Goal: Task Accomplishment & Management: Complete application form

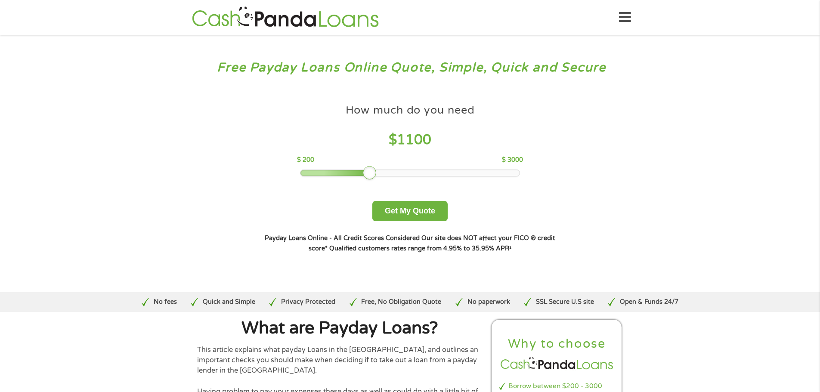
drag, startPoint x: 358, startPoint y: 171, endPoint x: 365, endPoint y: 171, distance: 7.3
click at [365, 171] on div at bounding box center [370, 173] width 14 height 14
click at [400, 217] on button "Get My Quote" at bounding box center [409, 211] width 75 height 20
click at [415, 214] on button "Get My Quote" at bounding box center [409, 211] width 75 height 20
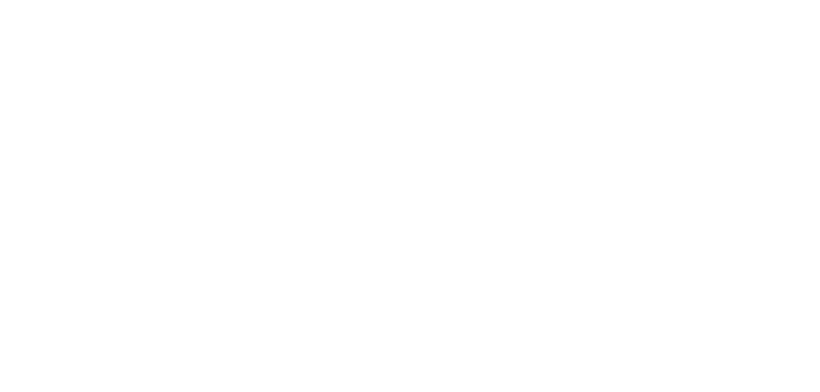
click at [0, 0] on html at bounding box center [0, 0] width 0 height 0
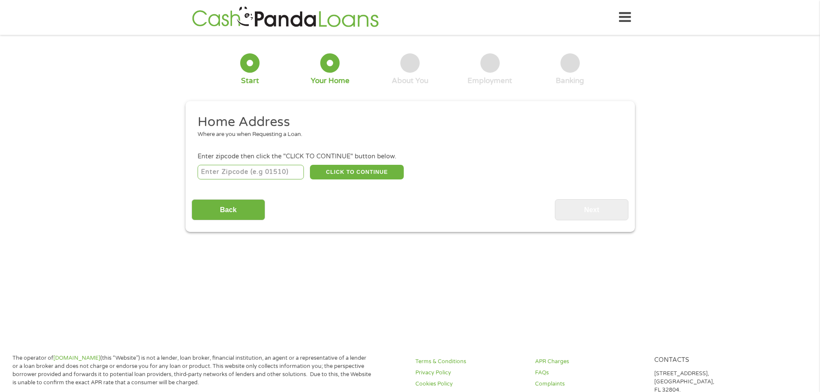
click at [277, 172] on input "number" at bounding box center [251, 172] width 106 height 15
type input "48439"
click at [369, 175] on button "CLICK TO CONTINUE" at bounding box center [357, 172] width 94 height 15
type input "48439"
type input "Grand Blanc"
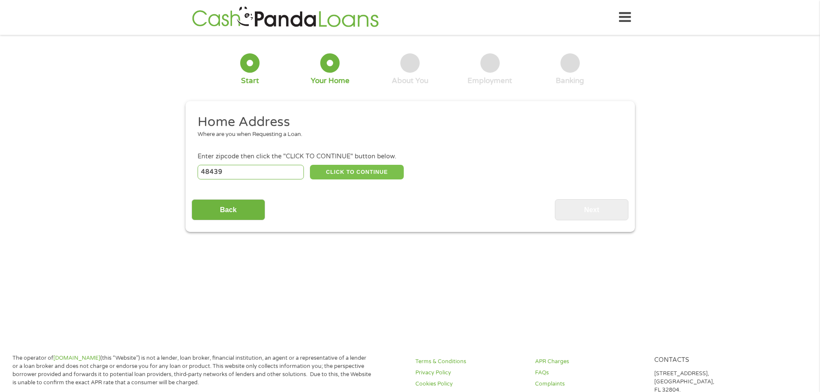
select select "Michigan"
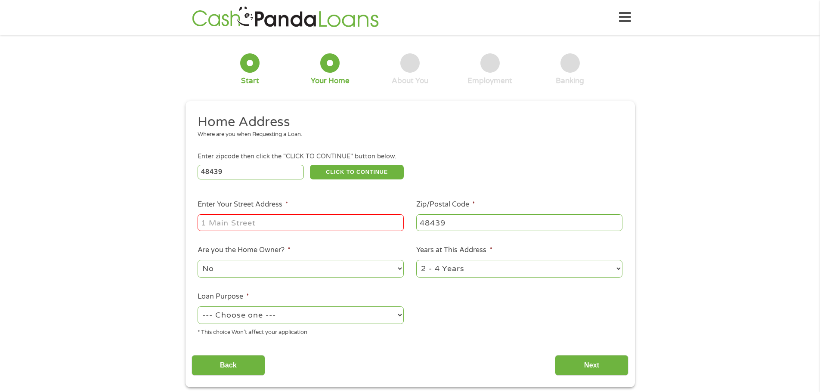
click at [321, 219] on input "Enter Your Street Address *" at bounding box center [301, 222] width 206 height 16
type input "2"
type input "2017 Fox hill"
click at [470, 261] on select "1 Year or less 1 - 2 Years 2 - 4 Years Over 4 Years" at bounding box center [519, 269] width 206 height 18
select select "12months"
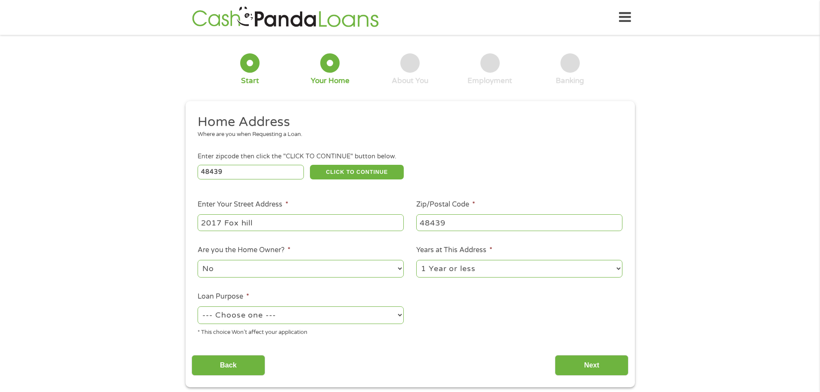
click at [416, 260] on select "1 Year or less 1 - 2 Years 2 - 4 Years Over 4 Years" at bounding box center [519, 269] width 206 height 18
click at [296, 225] on input "2017 Fox hill" at bounding box center [301, 222] width 206 height 16
type input "2017 Fox hill Dr Apt 8"
click at [227, 303] on li "Loan Purpose * --- Choose one --- Pay Bills Debt Consolidation Home Improvement…" at bounding box center [301, 314] width 219 height 46
click at [230, 312] on select "--- Choose one --- Pay Bills Debt Consolidation Home Improvement Major Purchase…" at bounding box center [301, 315] width 206 height 18
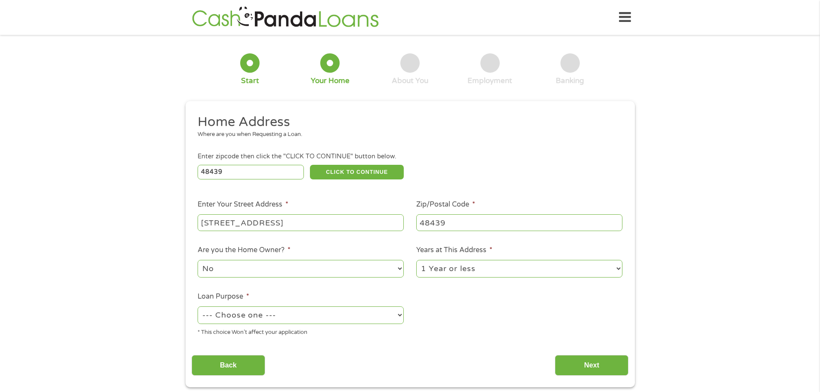
select select "paybills"
click at [198, 306] on select "--- Choose one --- Pay Bills Debt Consolidation Home Improvement Major Purchase…" at bounding box center [301, 315] width 206 height 18
click at [574, 365] on input "Next" at bounding box center [592, 365] width 74 height 21
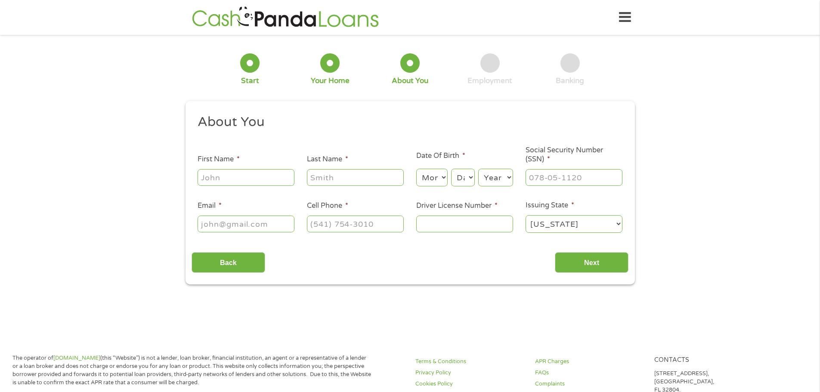
click at [274, 182] on input "First Name *" at bounding box center [246, 177] width 97 height 16
type input "DaMon"
type input "e"
type input "Eaddy"
drag, startPoint x: 440, startPoint y: 180, endPoint x: 439, endPoint y: 173, distance: 7.4
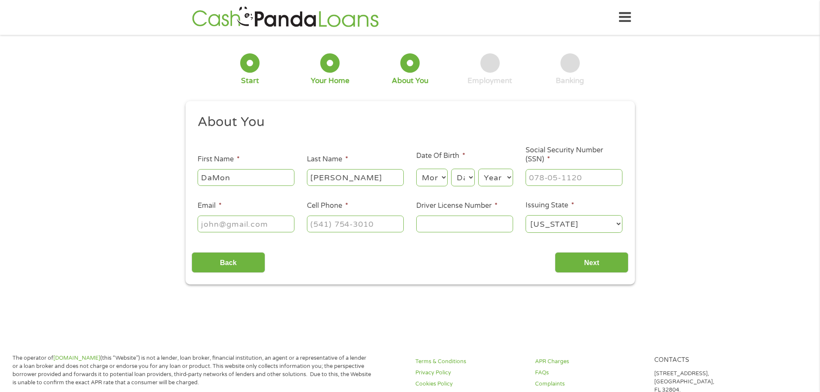
click at [440, 180] on select "Month 1 2 3 4 5 6 7 8 9 10 11 12" at bounding box center [431, 178] width 31 height 18
select select "3"
click at [416, 169] on select "Month 1 2 3 4 5 6 7 8 9 10 11 12" at bounding box center [431, 178] width 31 height 18
click at [466, 181] on select "Day 1 2 3 4 5 6 7 8 9 10 11 12 13 14 15 16 17 18 19 20 21 22 23 24 25 26 27 28 …" at bounding box center [462, 178] width 23 height 18
select select "24"
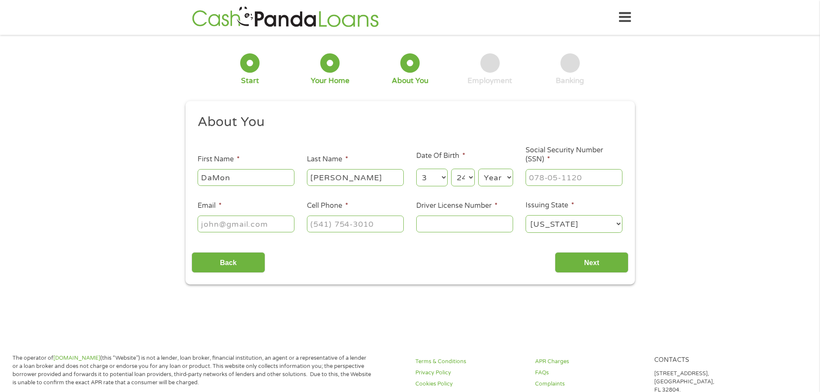
click at [451, 169] on select "Day 1 2 3 4 5 6 7 8 9 10 11 12 13 14 15 16 17 18 19 20 21 22 23 24 25 26 27 28 …" at bounding box center [462, 178] width 23 height 18
drag, startPoint x: 490, startPoint y: 171, endPoint x: 495, endPoint y: 171, distance: 5.2
click at [491, 172] on select "Year 2007 2006 2005 2004 2003 2002 2001 2000 1999 1998 1997 1996 1995 1994 1993…" at bounding box center [495, 178] width 35 height 18
select select "2005"
click at [478, 169] on select "Year 2007 2006 2005 2004 2003 2002 2001 2000 1999 1998 1997 1996 1995 1994 1993…" at bounding box center [495, 178] width 35 height 18
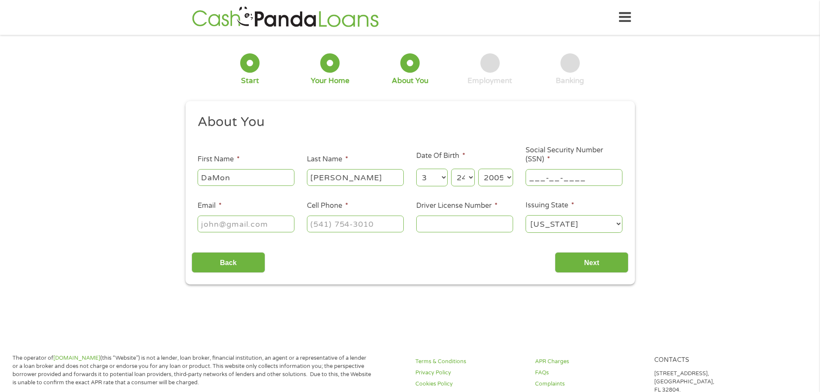
click at [555, 186] on input "___-__-____" at bounding box center [574, 177] width 97 height 16
type input "377-31-1124"
click at [265, 217] on input "Email *" at bounding box center [246, 224] width 97 height 16
type input "deaddy05@gmail.com"
type input "(810) 348-4959"
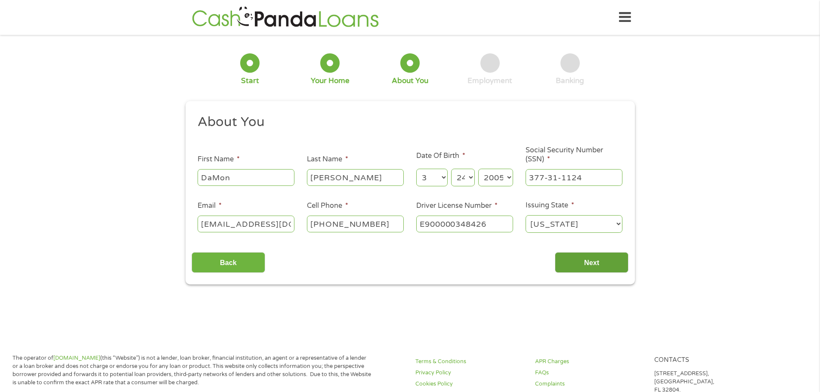
type input "E900000348426"
click at [593, 267] on input "Next" at bounding box center [592, 262] width 74 height 21
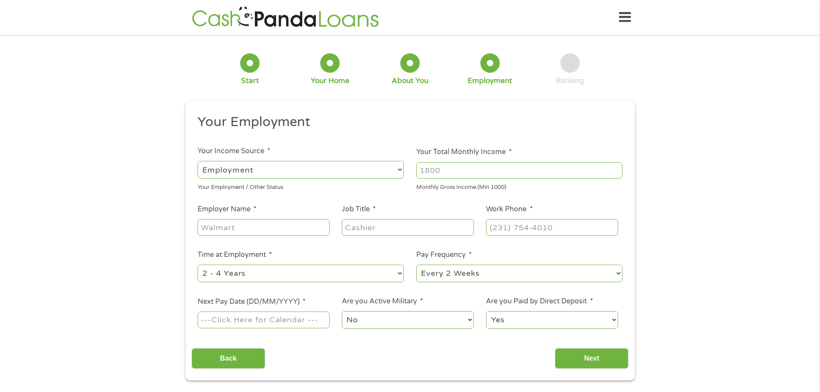
click at [321, 177] on select "--- Choose one --- Employment Self Employed Benefits" at bounding box center [301, 170] width 206 height 18
click at [198, 161] on select "--- Choose one --- Employment Self Employed Benefits" at bounding box center [301, 170] width 206 height 18
click at [451, 169] on input "Your Total Monthly Income *" at bounding box center [519, 170] width 206 height 16
type input "2200"
click at [292, 225] on input "Employer Name *" at bounding box center [264, 227] width 132 height 16
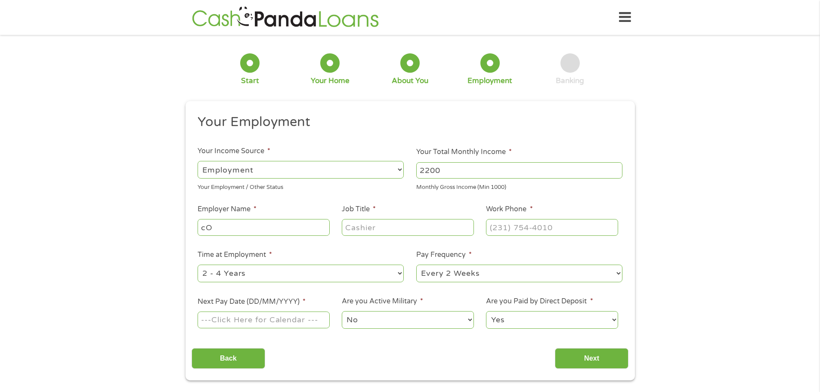
type input "c"
type input "Comcast"
type input "Retail Sales Consultant"
type input "(267) 850-6822"
click at [278, 283] on div "--- Choose one --- 1 Year or less 1 - 2 Years 2 - 4 Years Over 4 Years" at bounding box center [301, 273] width 206 height 21
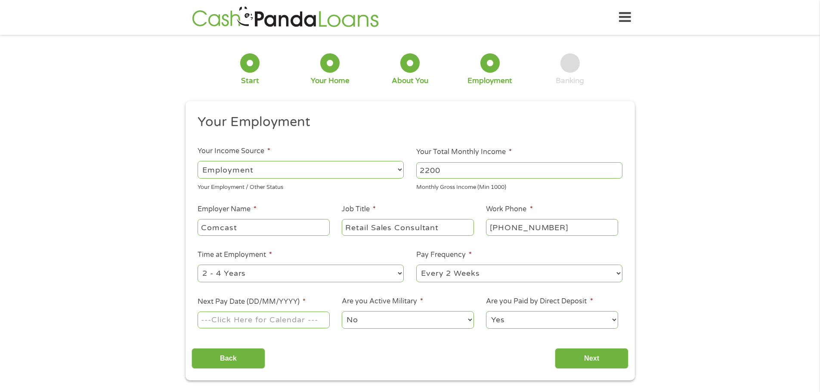
drag, startPoint x: 237, startPoint y: 269, endPoint x: 232, endPoint y: 272, distance: 4.8
click at [237, 269] on select "--- Choose one --- 1 Year or less 1 - 2 Years 2 - 4 Years Over 4 Years" at bounding box center [301, 274] width 206 height 18
select select "24months"
click at [198, 265] on select "--- Choose one --- 1 Year or less 1 - 2 Years 2 - 4 Years Over 4 Years" at bounding box center [301, 274] width 206 height 18
click at [464, 273] on select "--- Choose one --- Every 2 Weeks Every Week Monthly Semi-Monthly" at bounding box center [519, 274] width 206 height 18
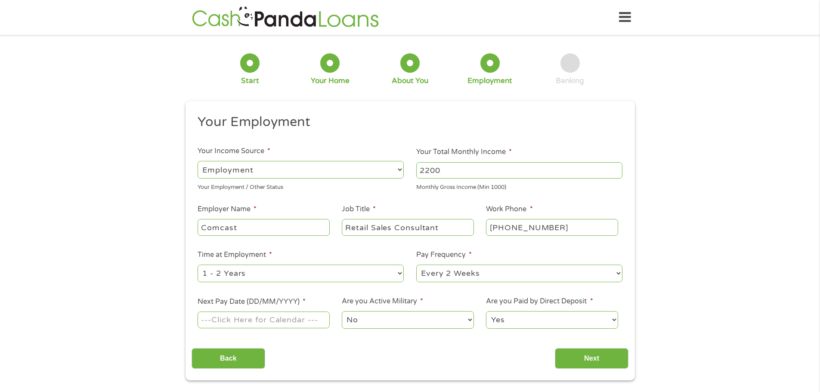
click at [474, 256] on li "Pay Frequency * --- Choose one --- Every 2 Weeks Every Week Monthly Semi-Monthly" at bounding box center [519, 267] width 219 height 34
click at [261, 315] on input "Next Pay Date (DD/MM/YYYY) *" at bounding box center [264, 320] width 132 height 16
type input "17/10/2025"
click at [597, 359] on input "Next" at bounding box center [592, 358] width 74 height 21
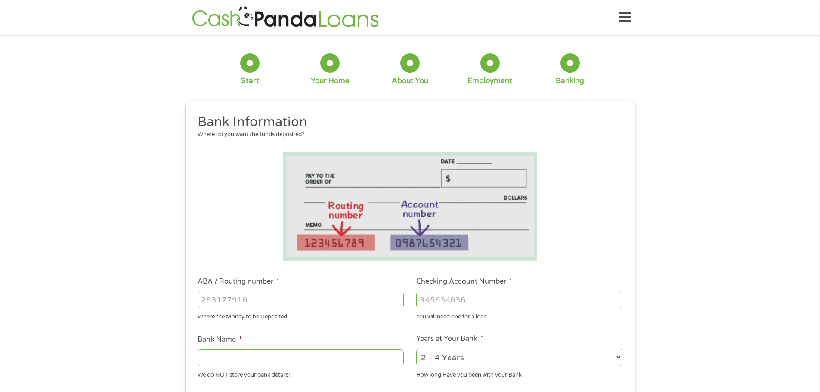
click at [325, 299] on input "ABA / Routing number *" at bounding box center [301, 300] width 206 height 16
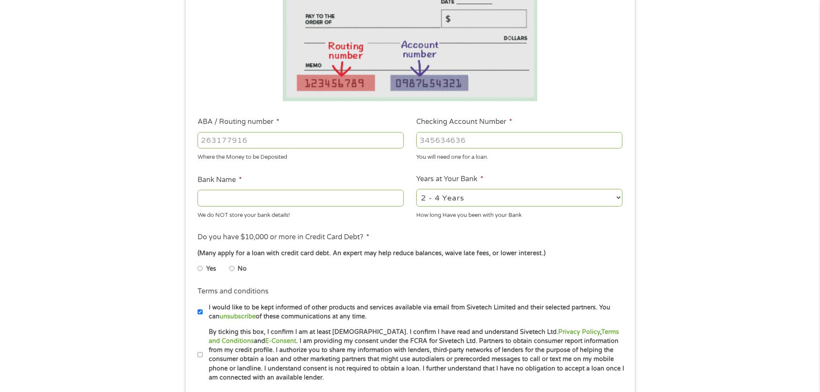
scroll to position [172, 0]
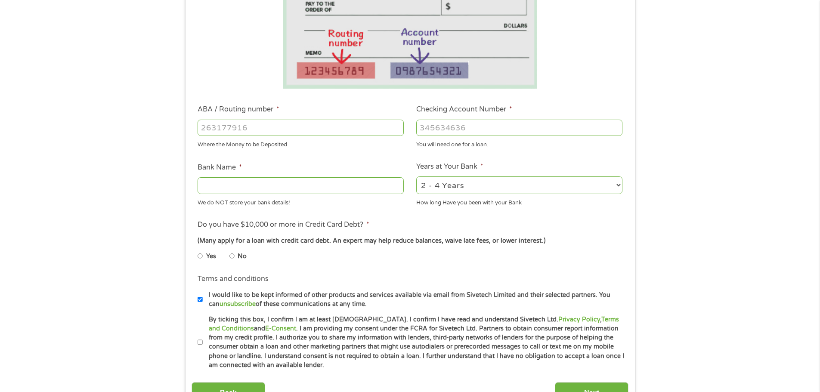
drag, startPoint x: 479, startPoint y: 183, endPoint x: 467, endPoint y: 189, distance: 13.1
click at [479, 185] on select "2 - 4 Years 6 - 12 Months 1 - 2 Years Over 4 Years" at bounding box center [519, 185] width 206 height 18
select select "24months"
click at [416, 176] on select "2 - 4 Years 6 - 12 Months 1 - 2 Years Over 4 Years" at bounding box center [519, 185] width 206 height 18
click at [350, 181] on input "Bank Name *" at bounding box center [301, 185] width 206 height 16
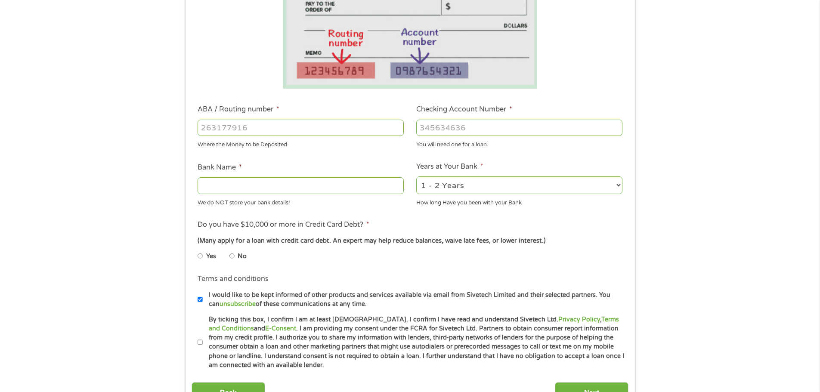
click at [282, 186] on input "Bank Name *" at bounding box center [301, 185] width 206 height 16
type input "C"
type input "Dort Federal"
click at [325, 122] on input "ABA / Routing number *" at bounding box center [301, 128] width 206 height 16
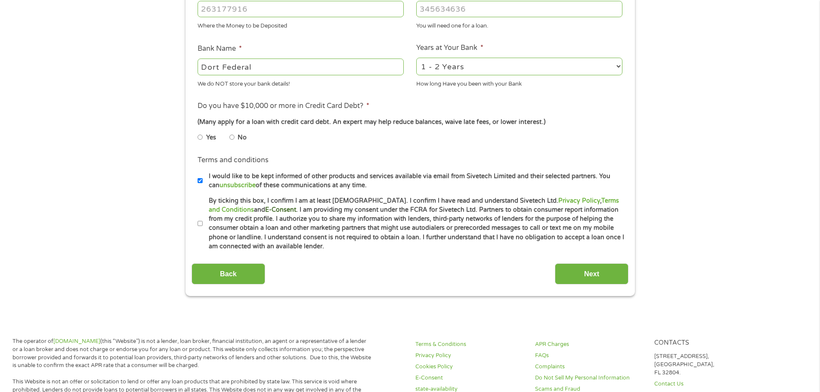
scroll to position [301, 0]
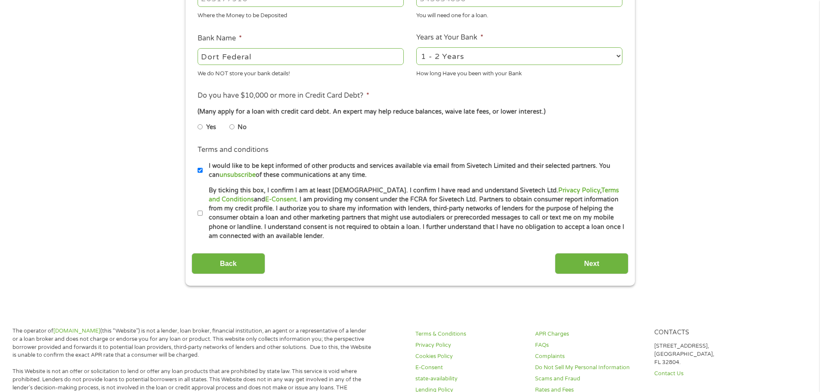
click at [201, 194] on li "By ticking this box, I confirm I am at least 18 years old. I confirm I have rea…" at bounding box center [413, 213] width 431 height 55
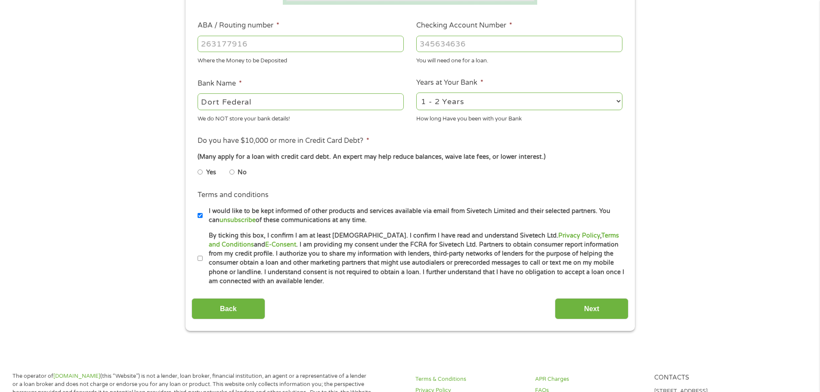
scroll to position [172, 0]
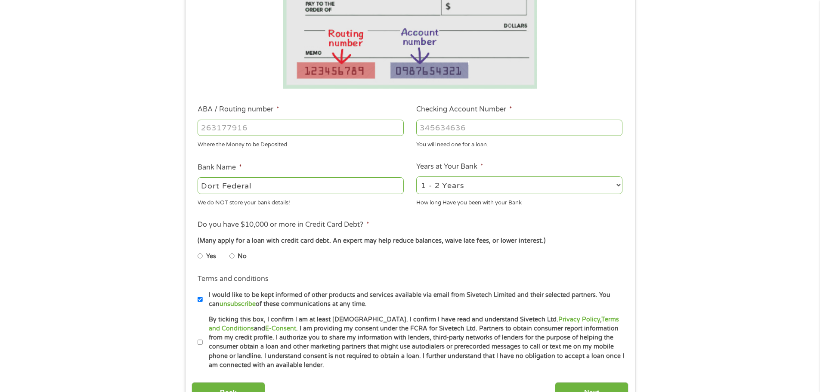
click at [249, 129] on input "ABA / Routing number *" at bounding box center [301, 128] width 206 height 16
type input "32911385"
click at [489, 124] on input "Checking Account Number *" at bounding box center [519, 128] width 206 height 16
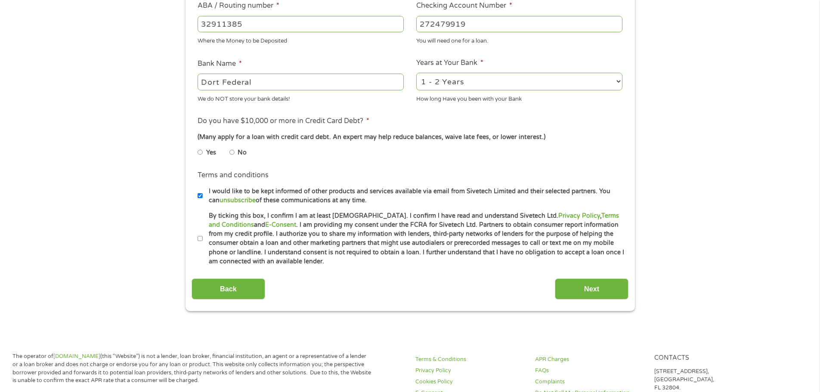
scroll to position [344, 0]
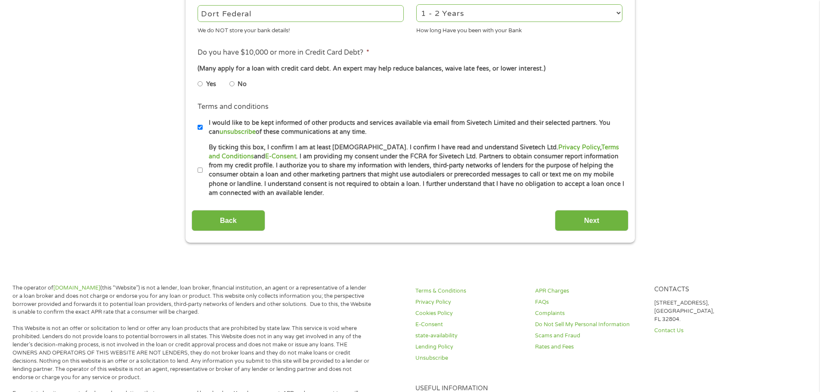
type input "272479919"
click at [234, 87] on input "No" at bounding box center [231, 84] width 5 height 14
radio input "true"
click at [200, 170] on input "By ticking this box, I confirm I am at least 18 years old. I confirm I have rea…" at bounding box center [200, 171] width 5 height 14
checkbox input "true"
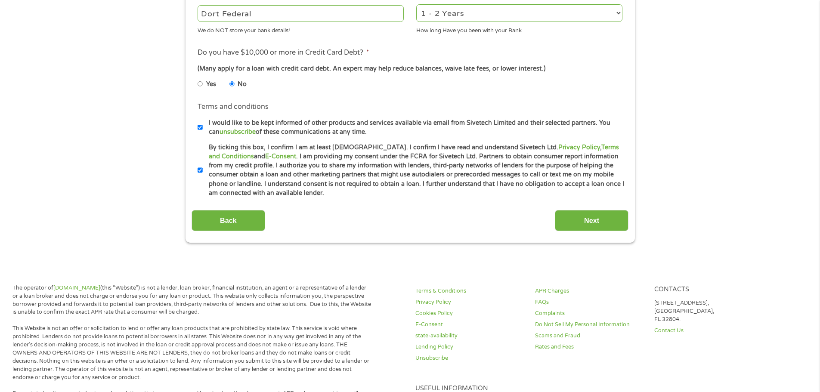
click at [201, 129] on input "I would like to be kept informed of other products and services available via e…" at bounding box center [200, 128] width 5 height 14
checkbox input "false"
click at [586, 224] on input "Next" at bounding box center [592, 220] width 74 height 21
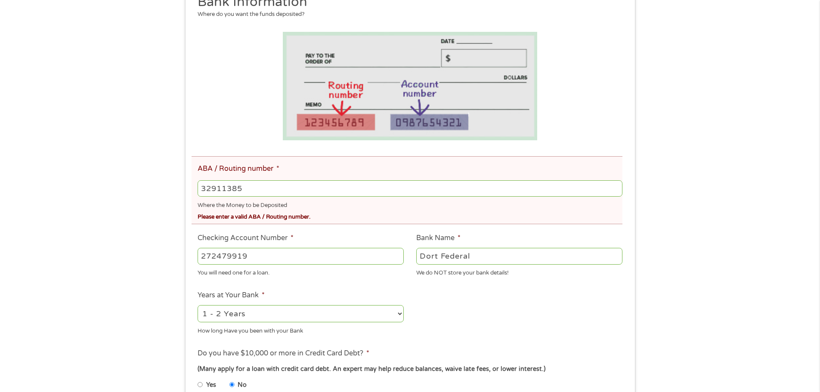
scroll to position [172, 0]
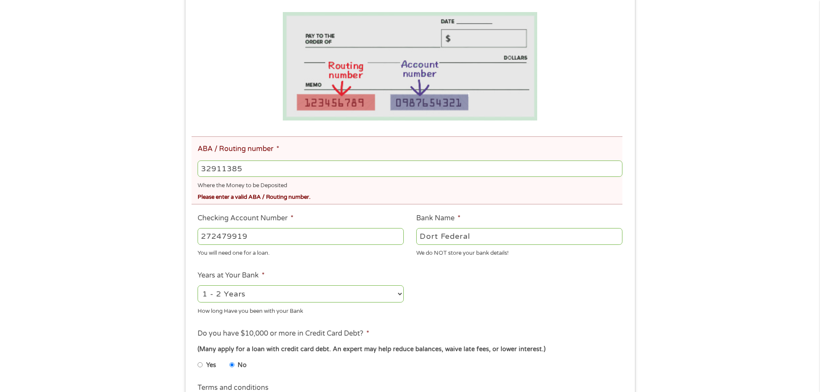
click at [286, 170] on input "32911385" at bounding box center [410, 169] width 424 height 16
type input "3"
type input "36343224397"
drag, startPoint x: 317, startPoint y: 230, endPoint x: 141, endPoint y: 234, distance: 176.1
click at [140, 233] on div "There was a problem with your submission. Please review the fields below. 1 Sta…" at bounding box center [410, 196] width 820 height 655
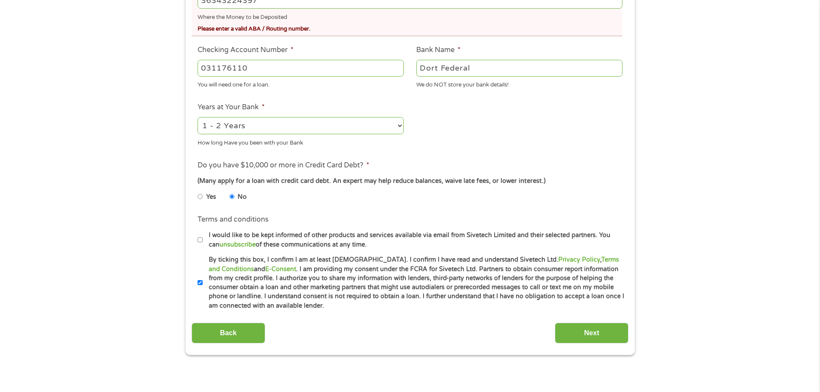
scroll to position [344, 0]
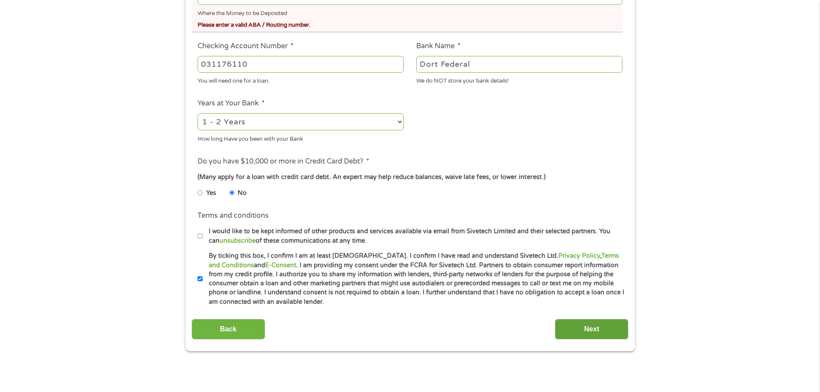
type input "031176110"
click at [564, 323] on input "Next" at bounding box center [592, 329] width 74 height 21
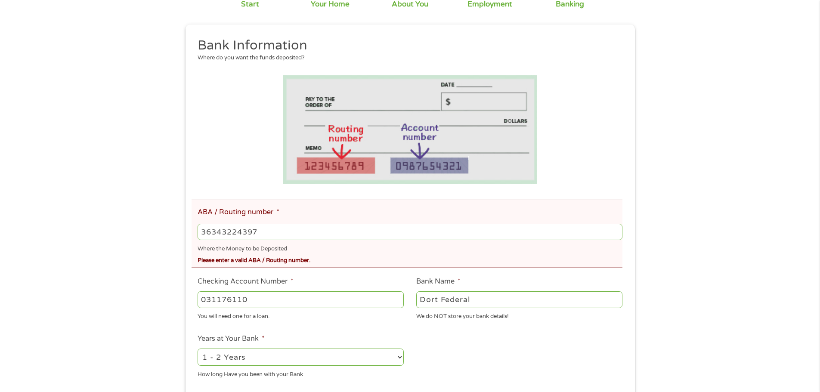
scroll to position [172, 0]
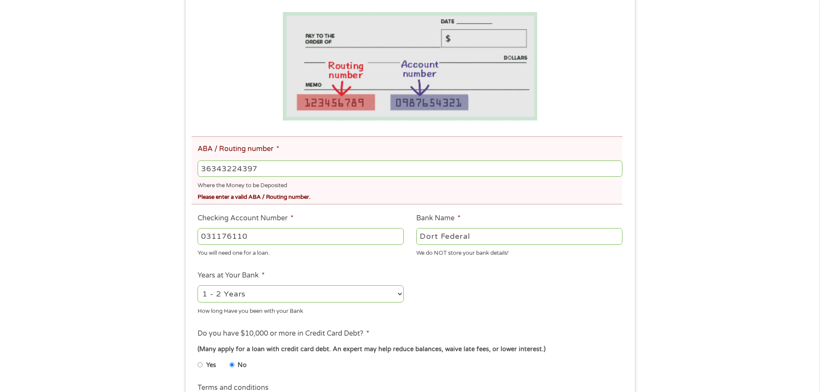
click at [295, 152] on li "ABA / Routing number * 36343224397 Where the Money to be Deposited Please enter…" at bounding box center [407, 170] width 431 height 68
click at [292, 157] on li "ABA / Routing number * 36343224397 Where the Money to be Deposited Please enter…" at bounding box center [407, 170] width 431 height 68
click at [290, 163] on input "36343224397" at bounding box center [410, 169] width 424 height 16
drag, startPoint x: 290, startPoint y: 163, endPoint x: 102, endPoint y: 168, distance: 188.6
click at [102, 168] on div "There was a problem with your submission. Please review the fields below. 1 Sta…" at bounding box center [410, 196] width 820 height 655
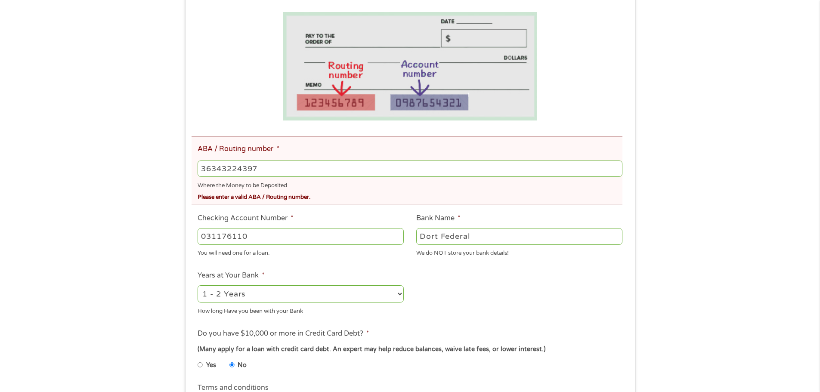
click at [619, 170] on input "36343224397" at bounding box center [410, 169] width 424 height 16
click at [615, 170] on input "36343224396" at bounding box center [410, 169] width 424 height 16
type input "36343224397"
click at [614, 167] on input "36343224397" at bounding box center [410, 169] width 424 height 16
drag, startPoint x: 344, startPoint y: 175, endPoint x: 258, endPoint y: 169, distance: 86.7
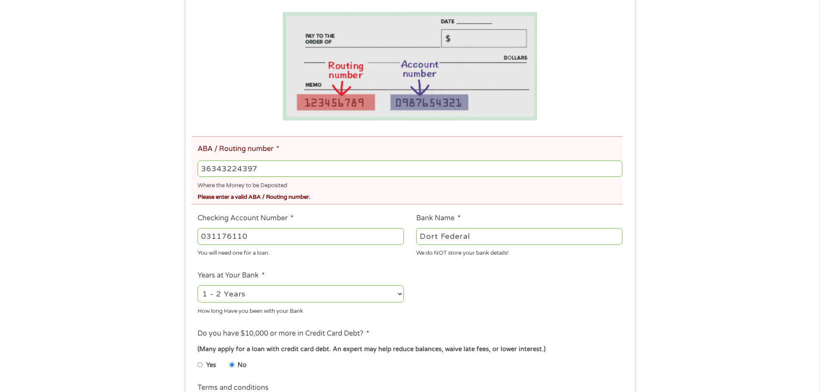
click at [340, 175] on input "36343224397" at bounding box center [410, 169] width 424 height 16
click at [241, 196] on div "Please enter a valid ABA / Routing number." at bounding box center [410, 196] width 424 height 12
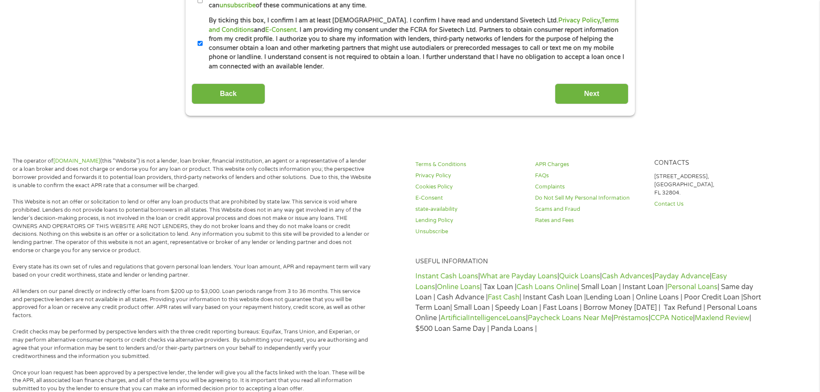
scroll to position [646, 0]
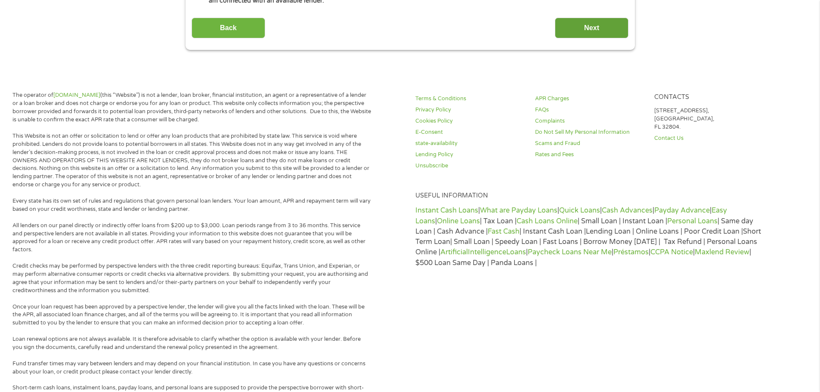
click at [576, 20] on input "Next" at bounding box center [592, 28] width 74 height 21
click at [576, 26] on input "Next" at bounding box center [592, 28] width 74 height 21
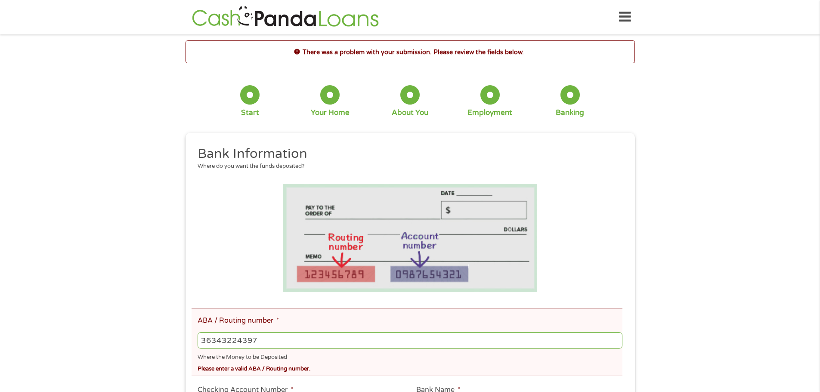
scroll to position [0, 0]
drag, startPoint x: 316, startPoint y: 339, endPoint x: 103, endPoint y: 345, distance: 213.2
click at [103, 345] on div "There was a problem with your submission. Please review the fields below. 1 Sta…" at bounding box center [410, 368] width 820 height 655
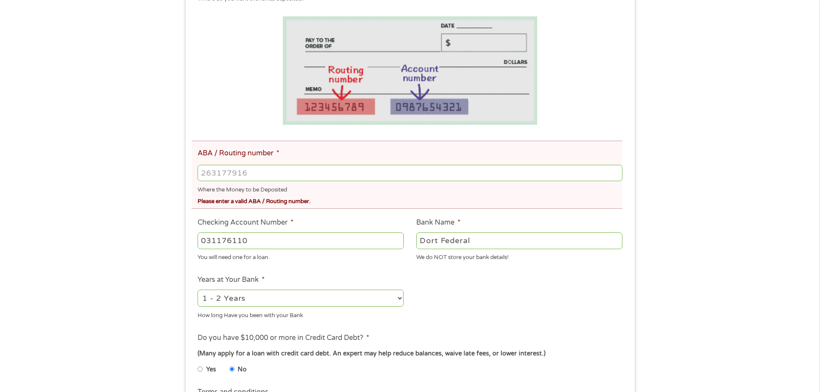
scroll to position [215, 0]
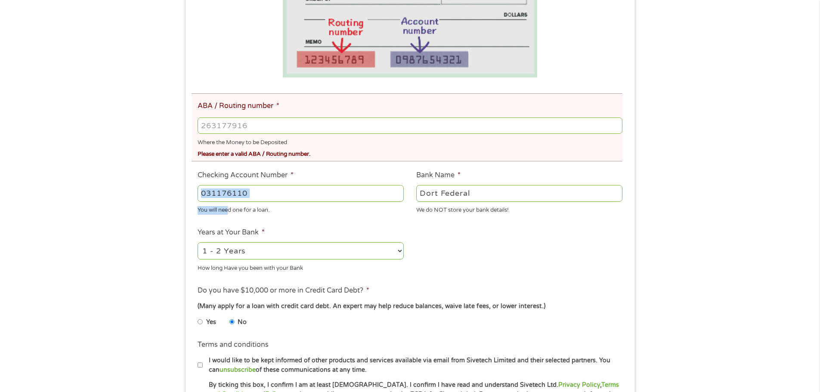
drag, startPoint x: 235, startPoint y: 207, endPoint x: 257, endPoint y: 197, distance: 23.9
click at [229, 208] on li "Checking Account Number * 031176110 You will need one for a loan." at bounding box center [301, 192] width 219 height 45
click at [302, 190] on input "031176110" at bounding box center [301, 193] width 206 height 16
drag, startPoint x: 117, startPoint y: 190, endPoint x: 76, endPoint y: 199, distance: 41.6
click at [75, 197] on div "There was a problem with your submission. Please review the fields below. 1 Sta…" at bounding box center [410, 153] width 820 height 655
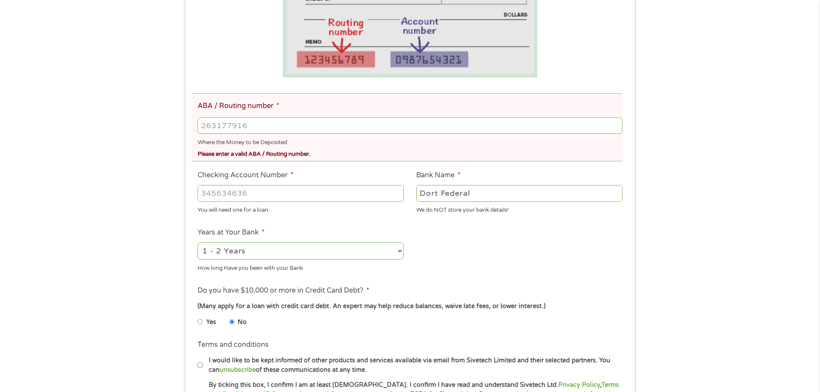
click at [257, 121] on input "ABA / Routing number *" at bounding box center [410, 126] width 424 height 16
type input "031176110"
type input "CAPITAL ONE NA"
type input "031176110"
click at [249, 196] on input "Checking Account Number *" at bounding box center [301, 193] width 206 height 16
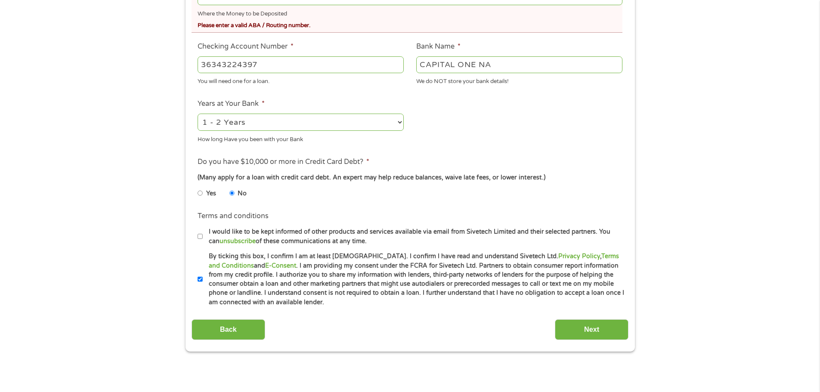
scroll to position [258, 0]
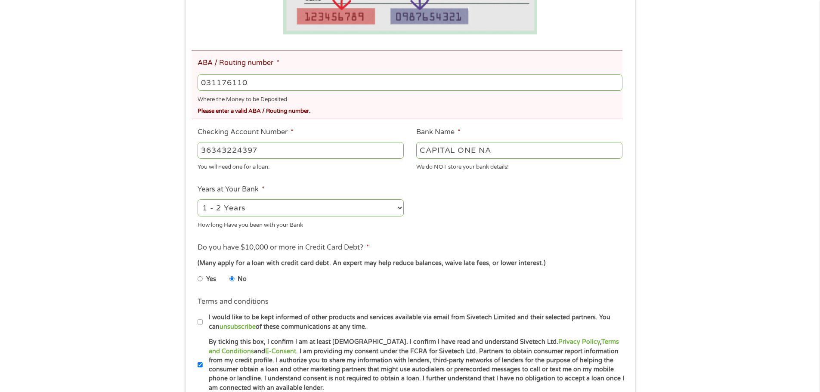
type input "36343224397"
click at [486, 175] on ul "Bank Information Where do you want the funds deposited? ABA / Routing number * …" at bounding box center [410, 140] width 437 height 505
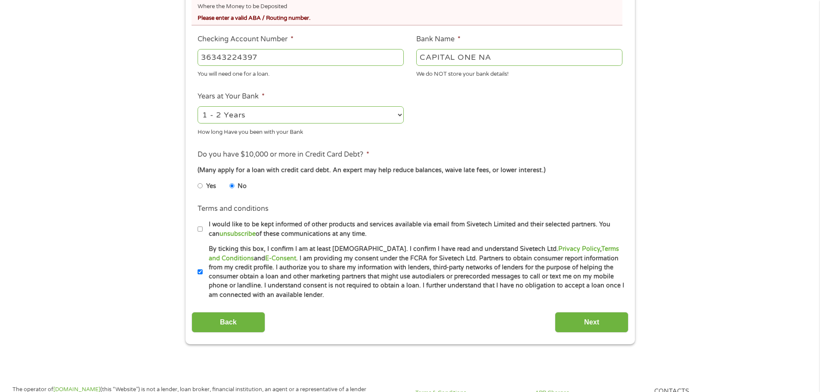
scroll to position [473, 0]
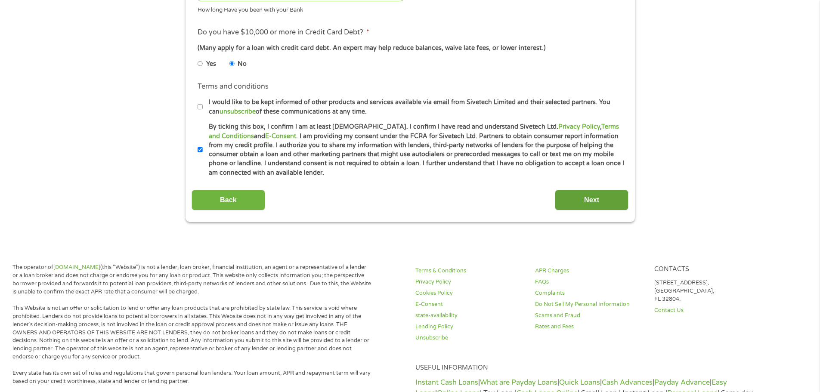
click at [600, 196] on input "Next" at bounding box center [592, 200] width 74 height 21
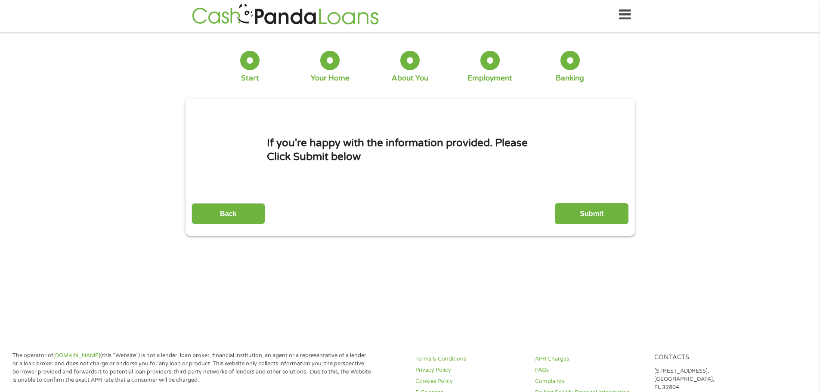
scroll to position [0, 0]
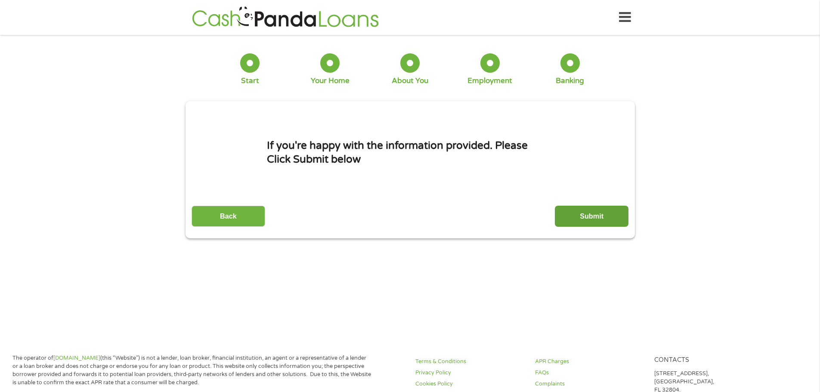
click at [592, 220] on input "Submit" at bounding box center [592, 216] width 74 height 21
